Goal: Task Accomplishment & Management: Use online tool/utility

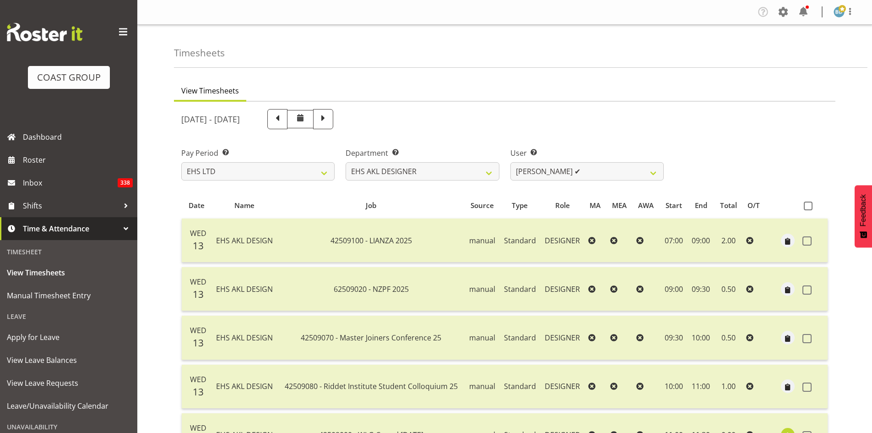
select select "7"
select select "37"
select select "3363"
click at [621, 166] on select "[PERSON_NAME] ✔ [PERSON_NAME] ✔" at bounding box center [587, 171] width 153 height 18
click at [441, 175] on select "EHS AKL D&B EHS AKL DESIGNER" at bounding box center [422, 171] width 153 height 18
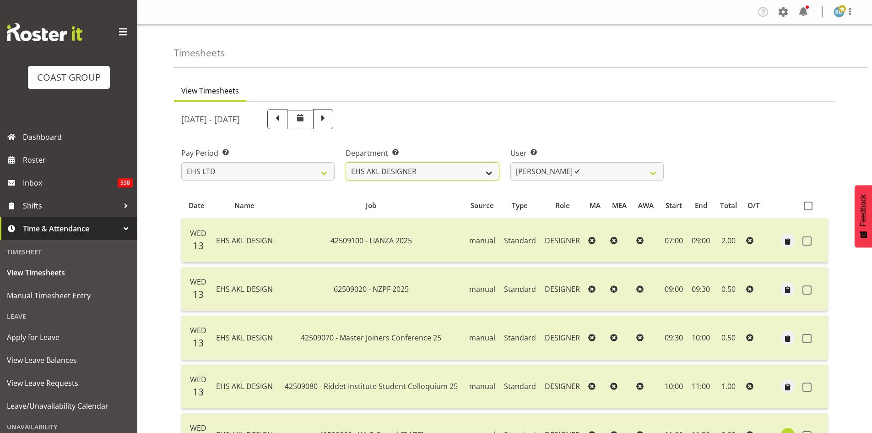
select select "36"
click at [346, 162] on select "EHS AKL D&B EHS AKL DESIGNER" at bounding box center [422, 171] width 153 height 18
select select "3116"
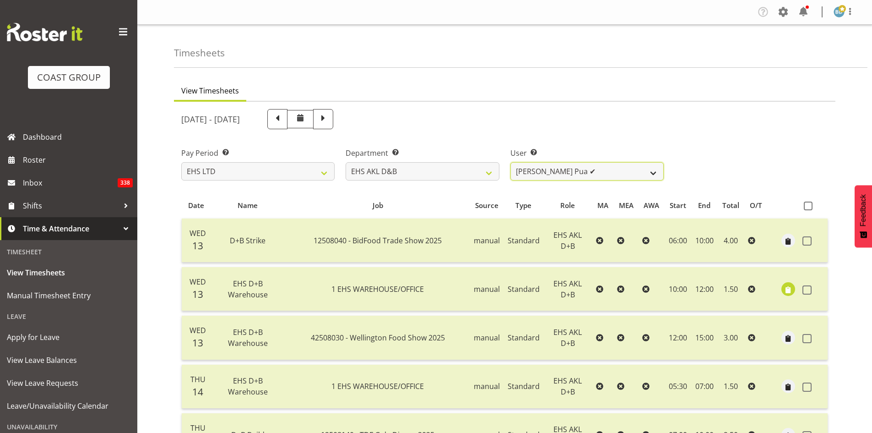
click at [647, 175] on select "[PERSON_NAME] Pua ✔ [PERSON_NAME] ✔ [PERSON_NAME] ✔ [PERSON_NAME] ✔ [PERSON_NAM…" at bounding box center [587, 171] width 153 height 18
click at [752, 135] on div "Pay Period Select which pay period you would like to view. SLP LTD EHS LTD DW L…" at bounding box center [505, 160] width 658 height 51
